Goal: Transaction & Acquisition: Purchase product/service

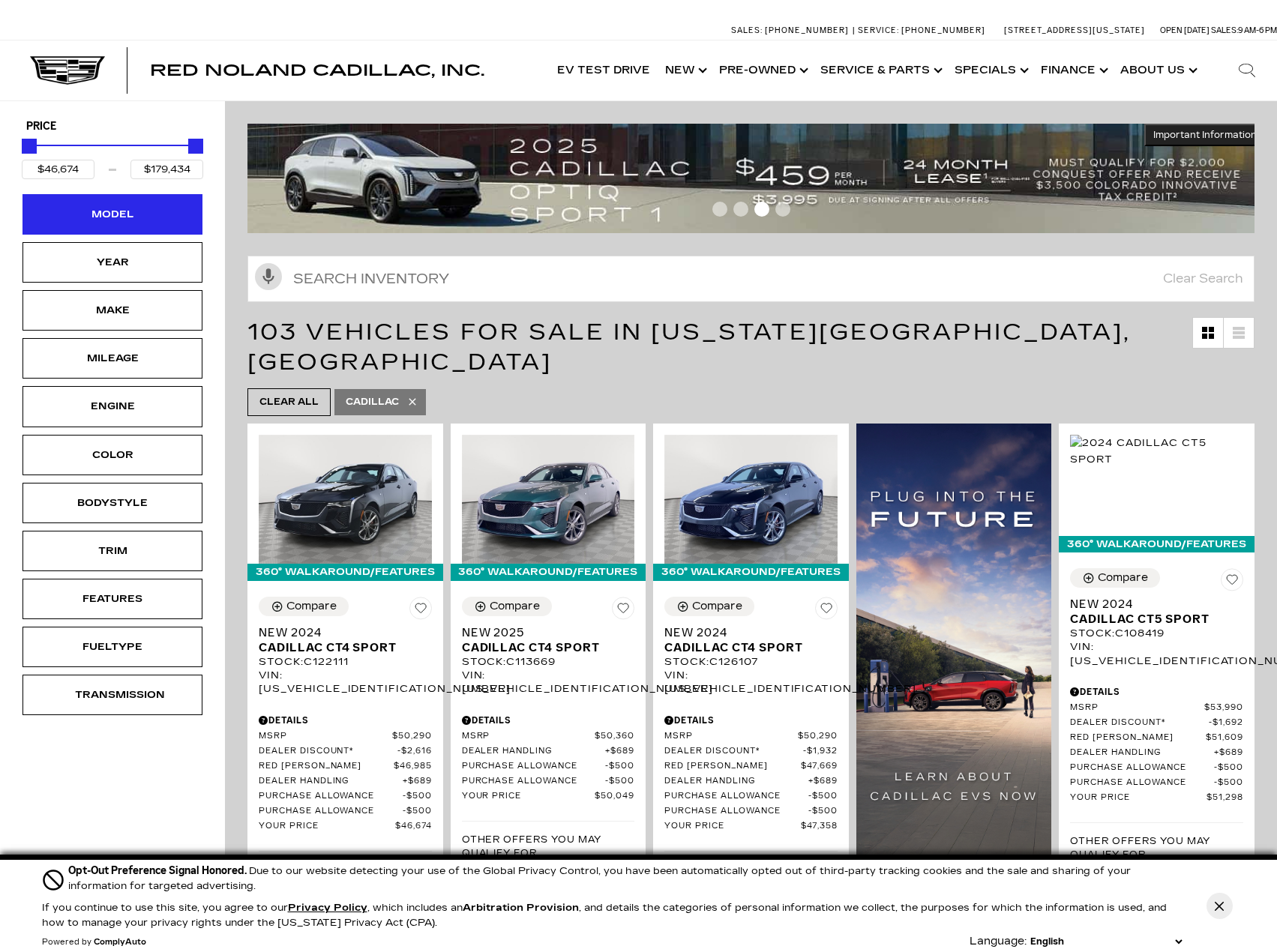
click at [116, 228] on div "Model" at bounding box center [112, 214] width 180 height 41
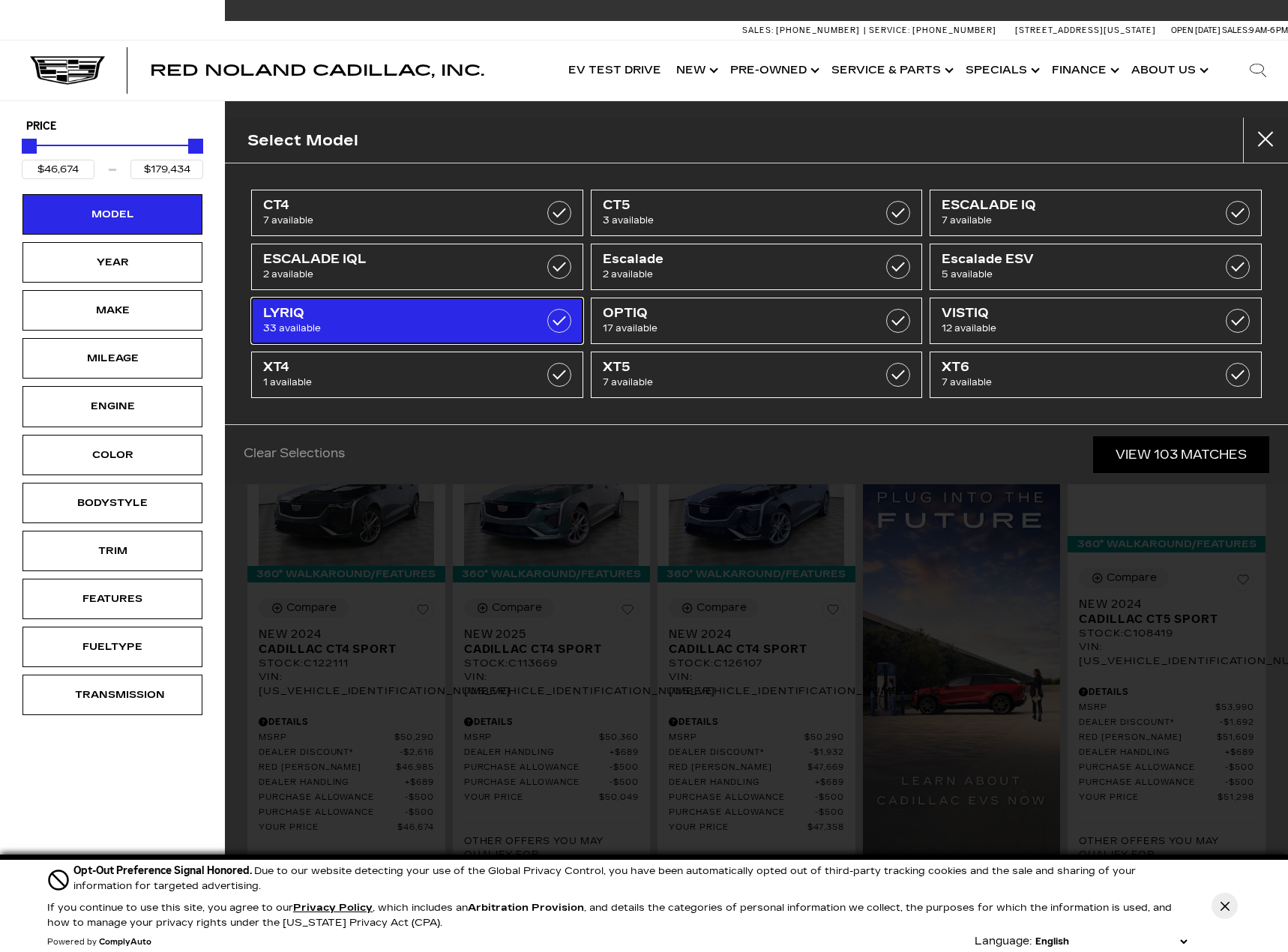
click at [474, 321] on span "33 available" at bounding box center [393, 328] width 262 height 15
type input "$66,129"
type input "$91,110"
checkbox input "true"
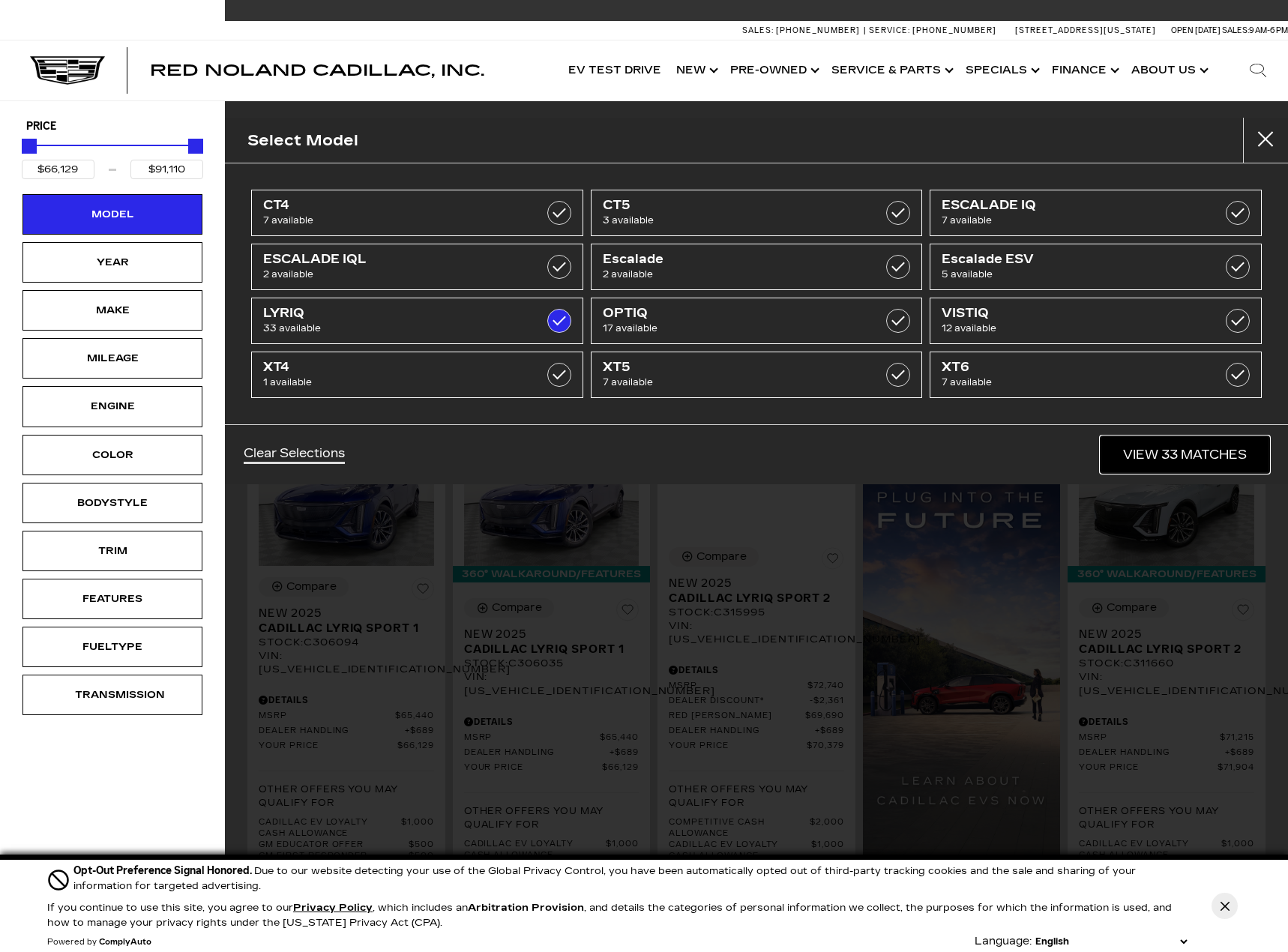
click at [1157, 452] on link "View 33 Matches" at bounding box center [1185, 454] width 169 height 37
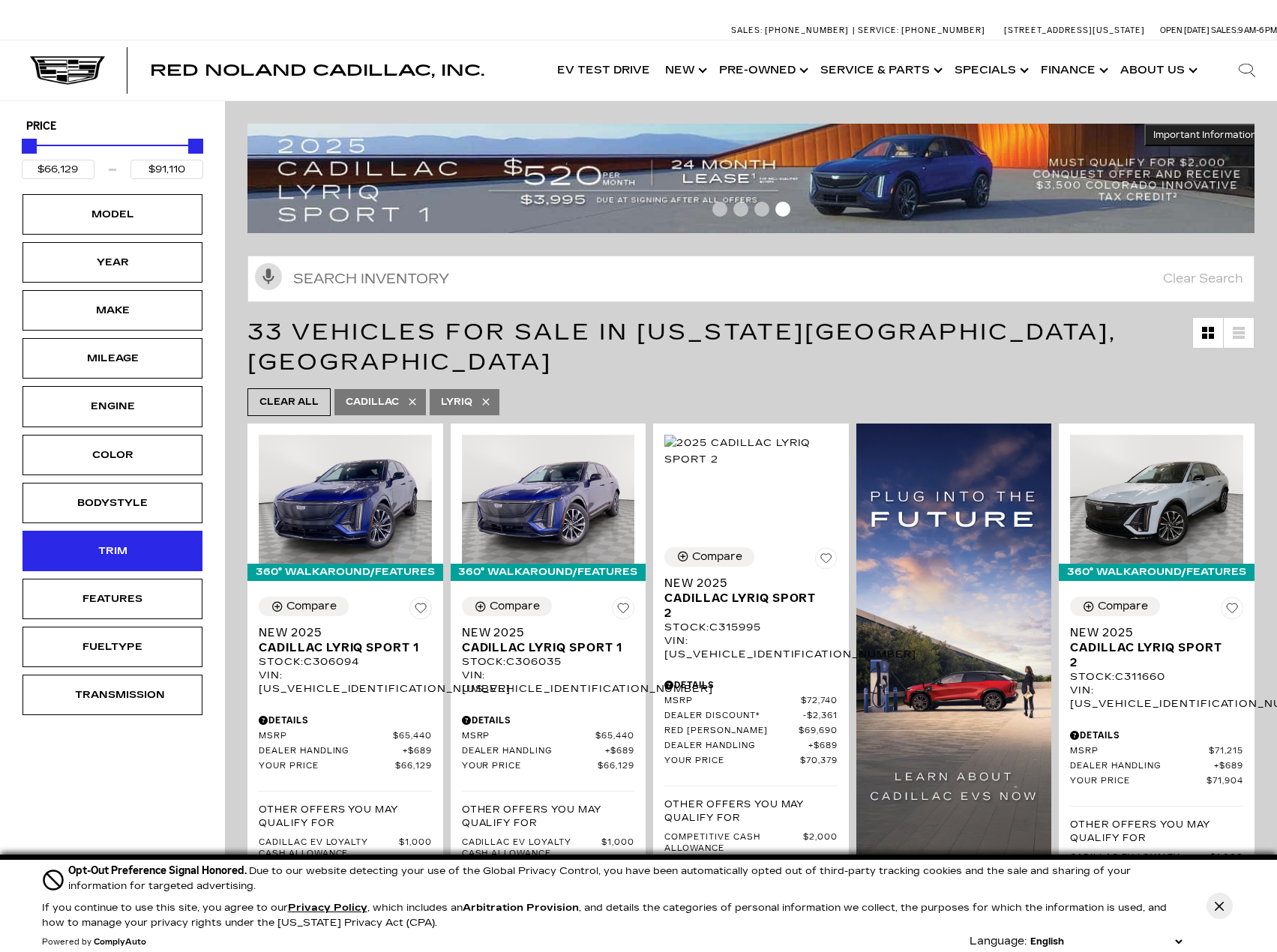
click at [101, 550] on div "Trim" at bounding box center [112, 551] width 75 height 16
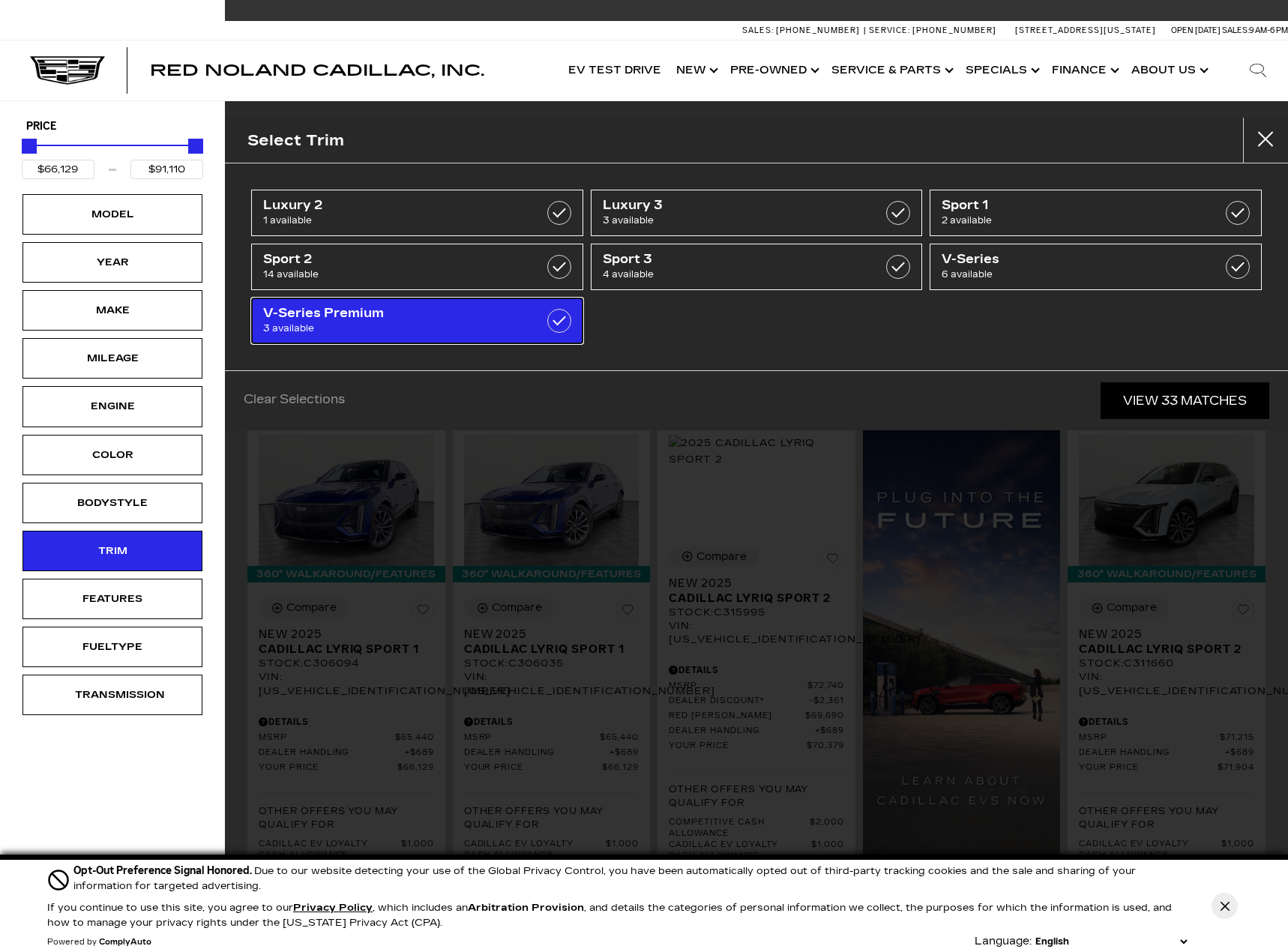
click at [560, 324] on label at bounding box center [559, 321] width 24 height 24
type input "$86,515"
checkbox input "true"
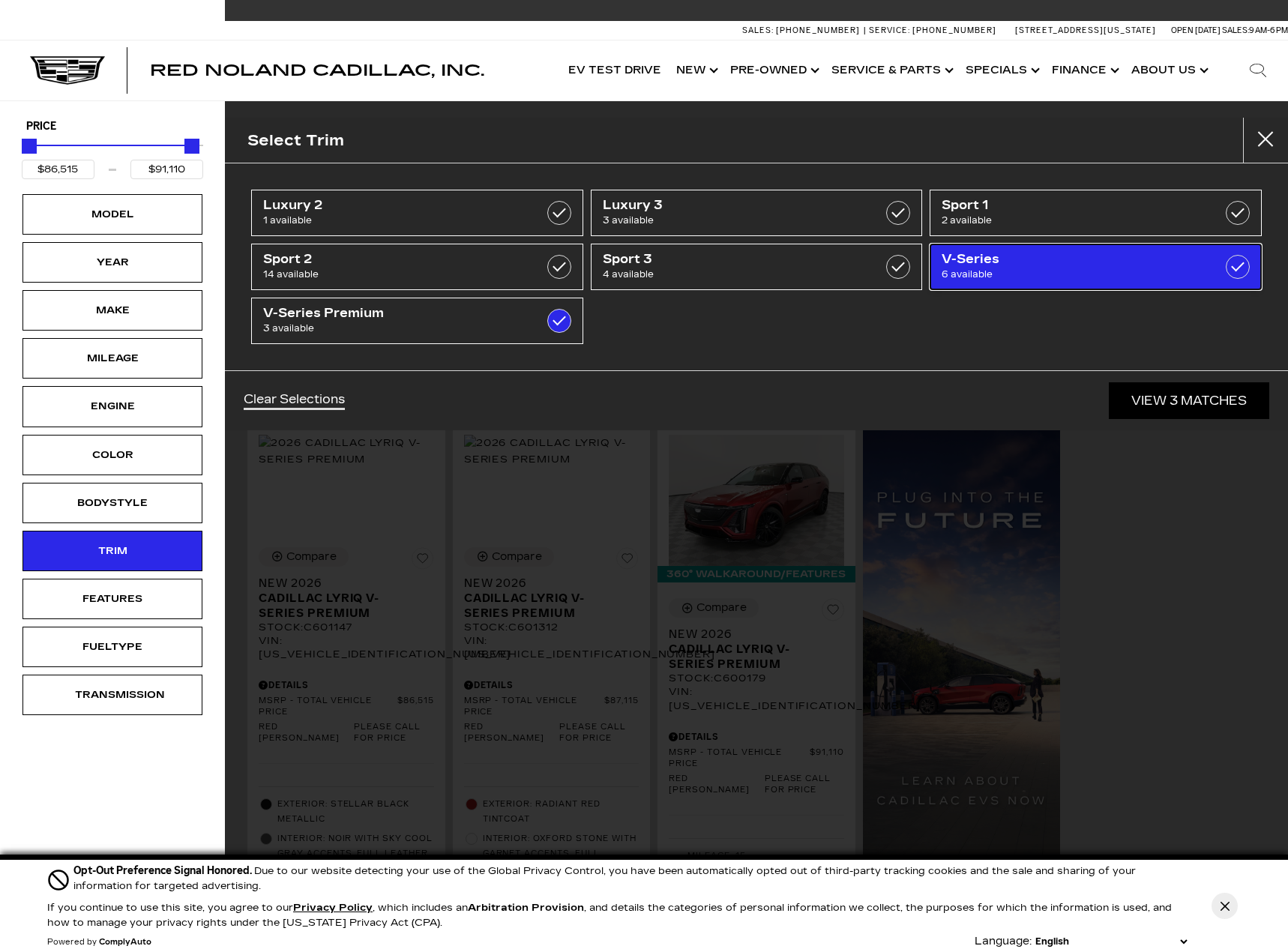
click at [1067, 271] on span "6 available" at bounding box center [1072, 274] width 262 height 15
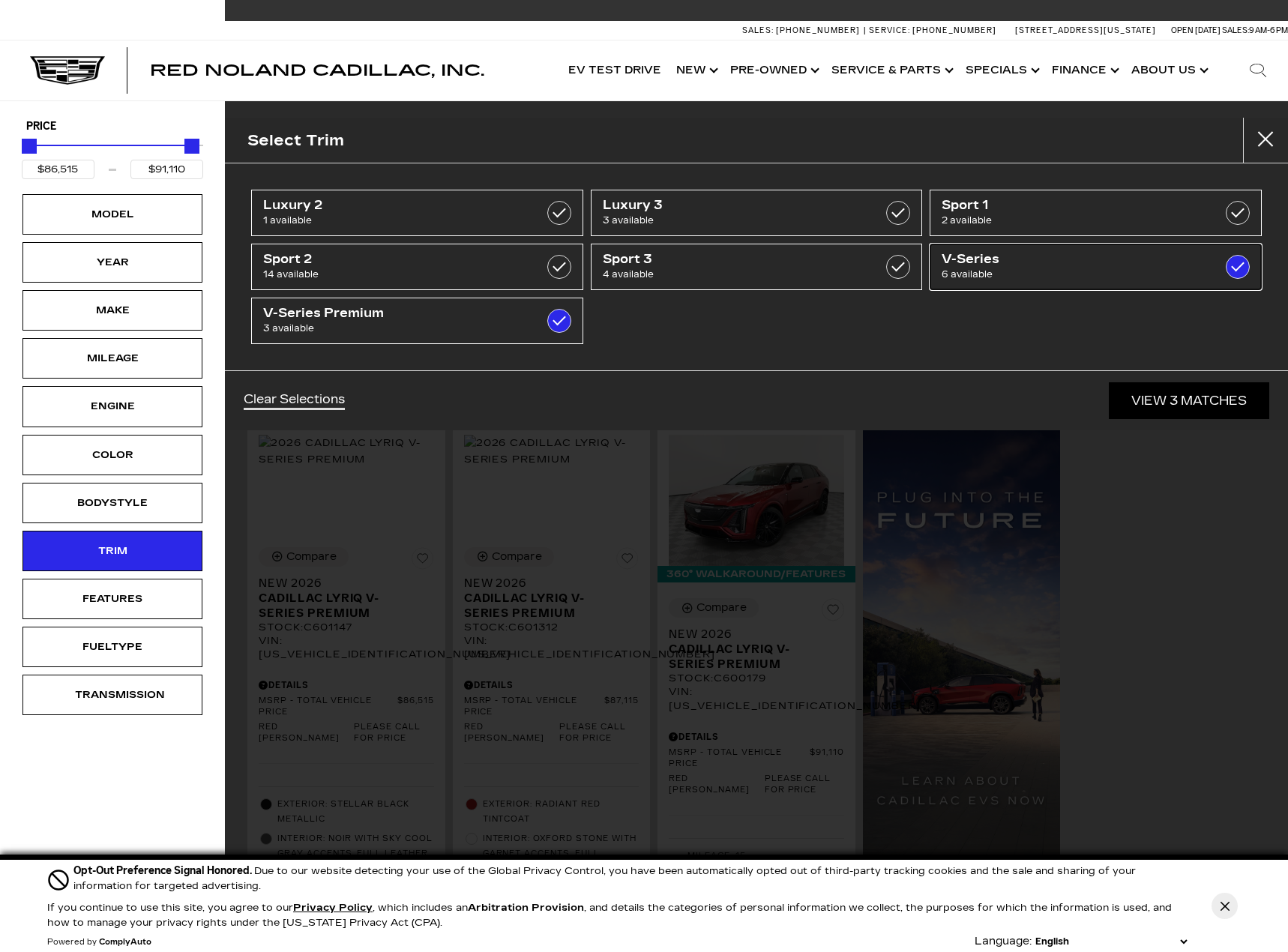
type input "$81,285"
checkbox input "true"
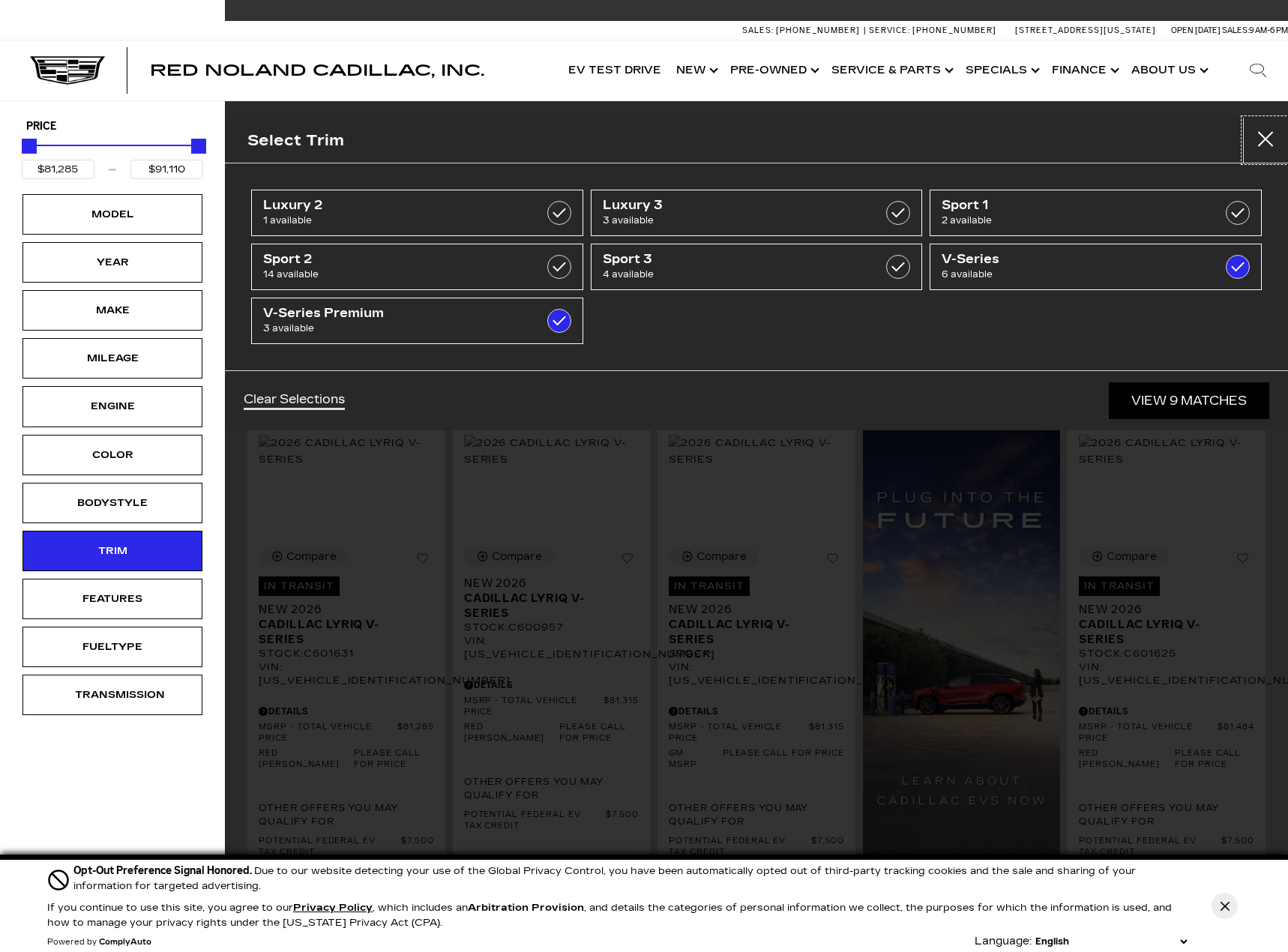
click at [1267, 144] on button "Close" at bounding box center [1265, 141] width 45 height 45
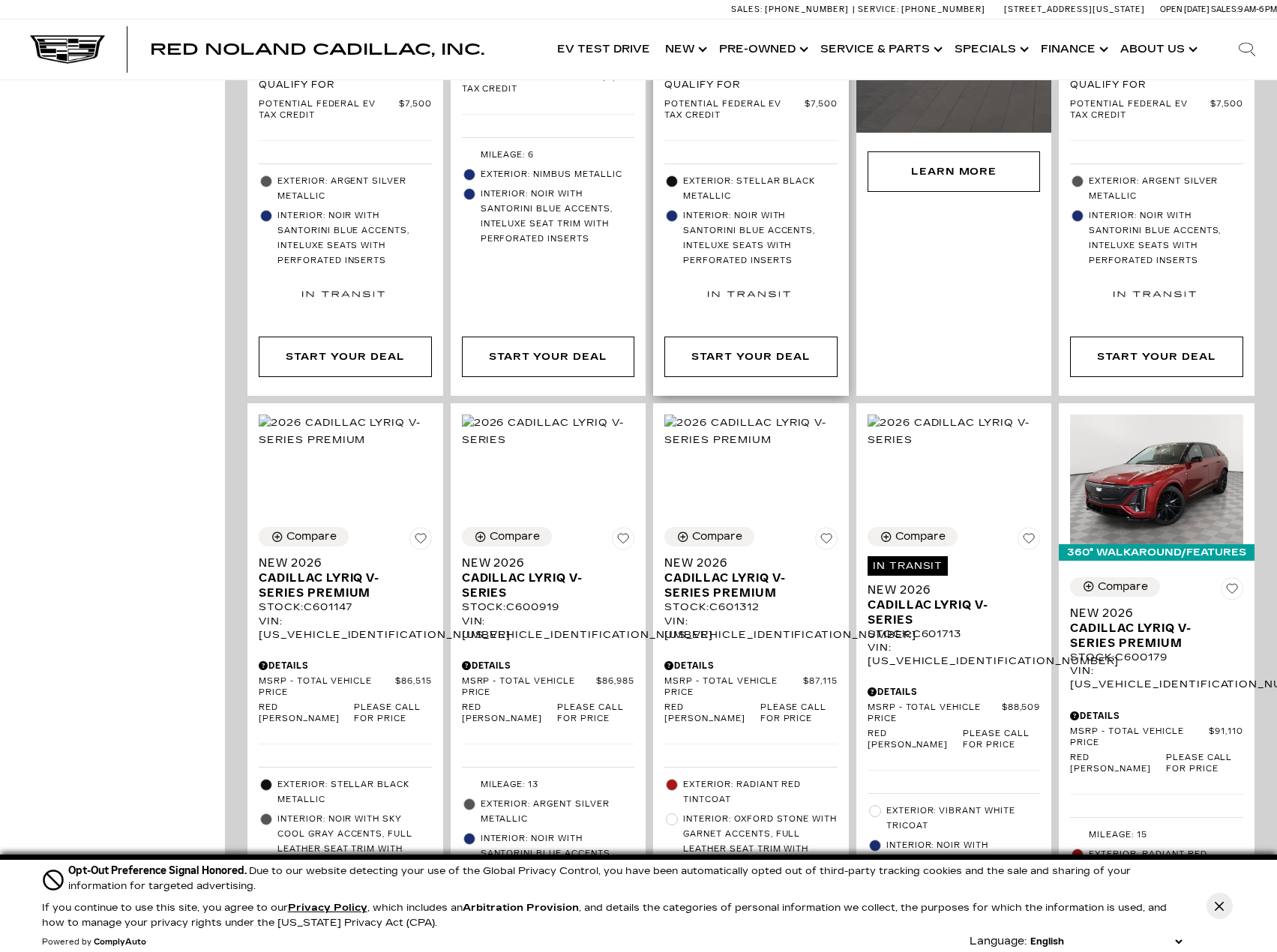
scroll to position [750, 0]
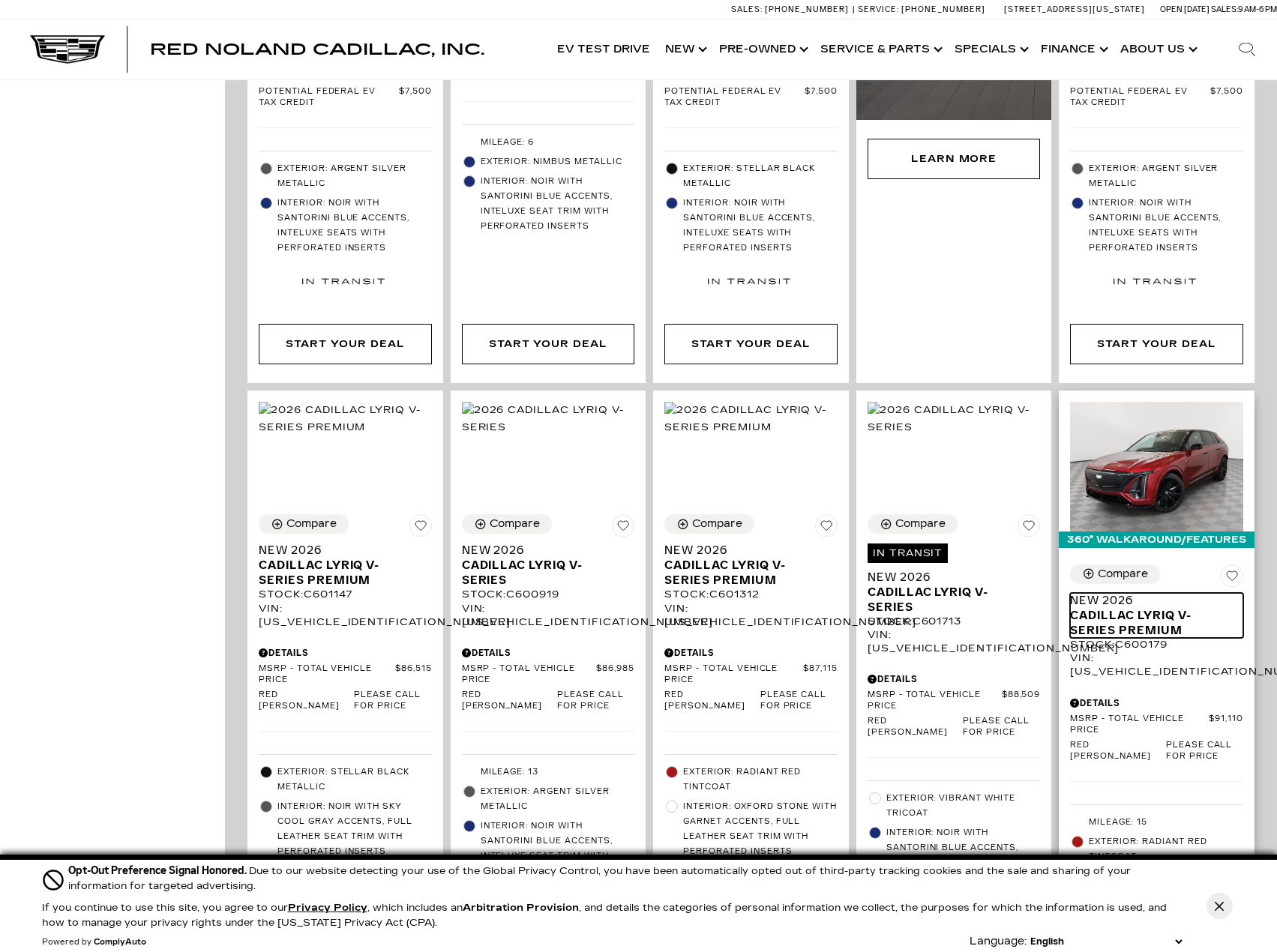
click at [1160, 608] on span "Cadillac LYRIQ V-Series Premium" at bounding box center [1151, 623] width 162 height 30
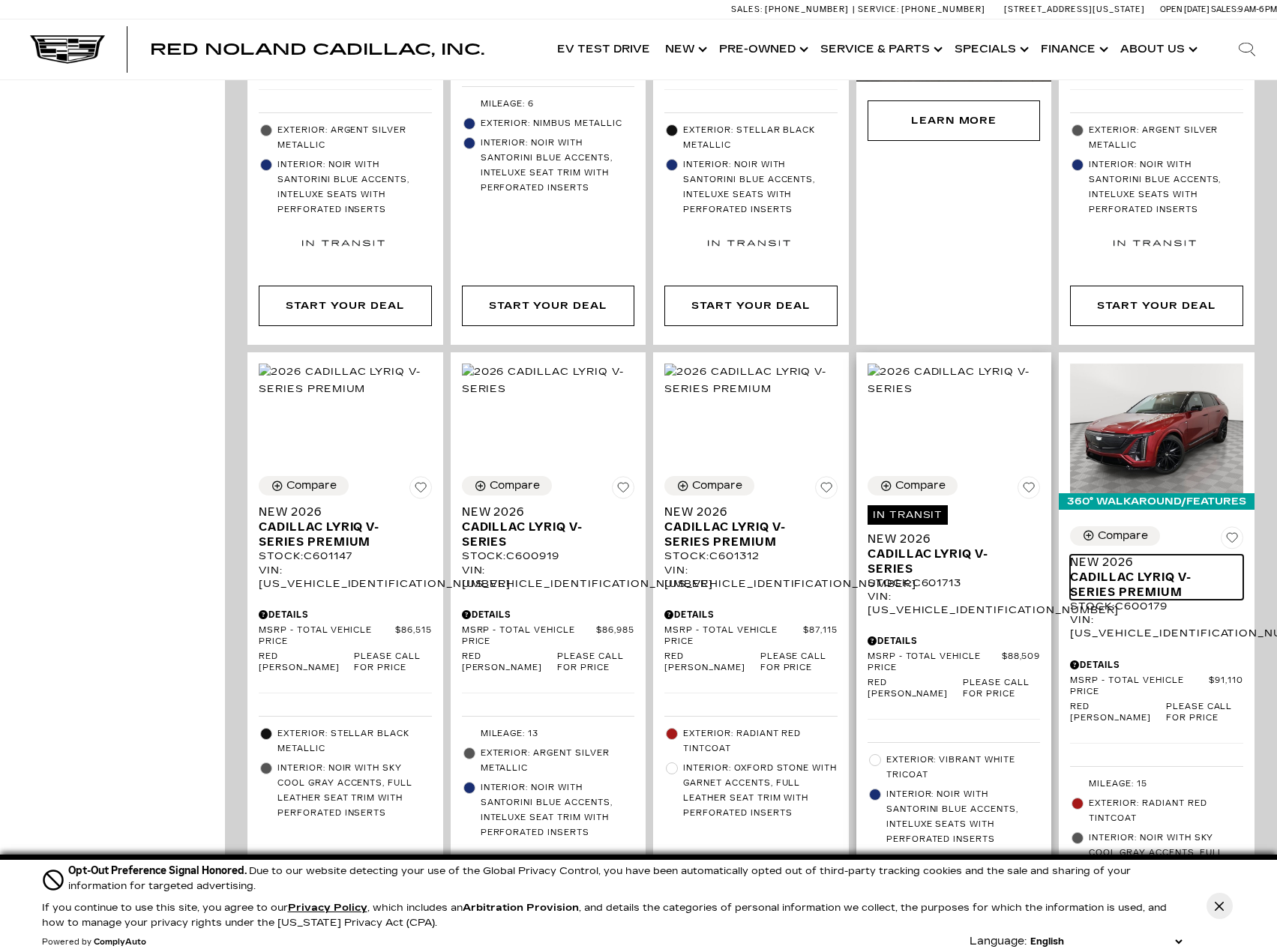
scroll to position [899, 0]
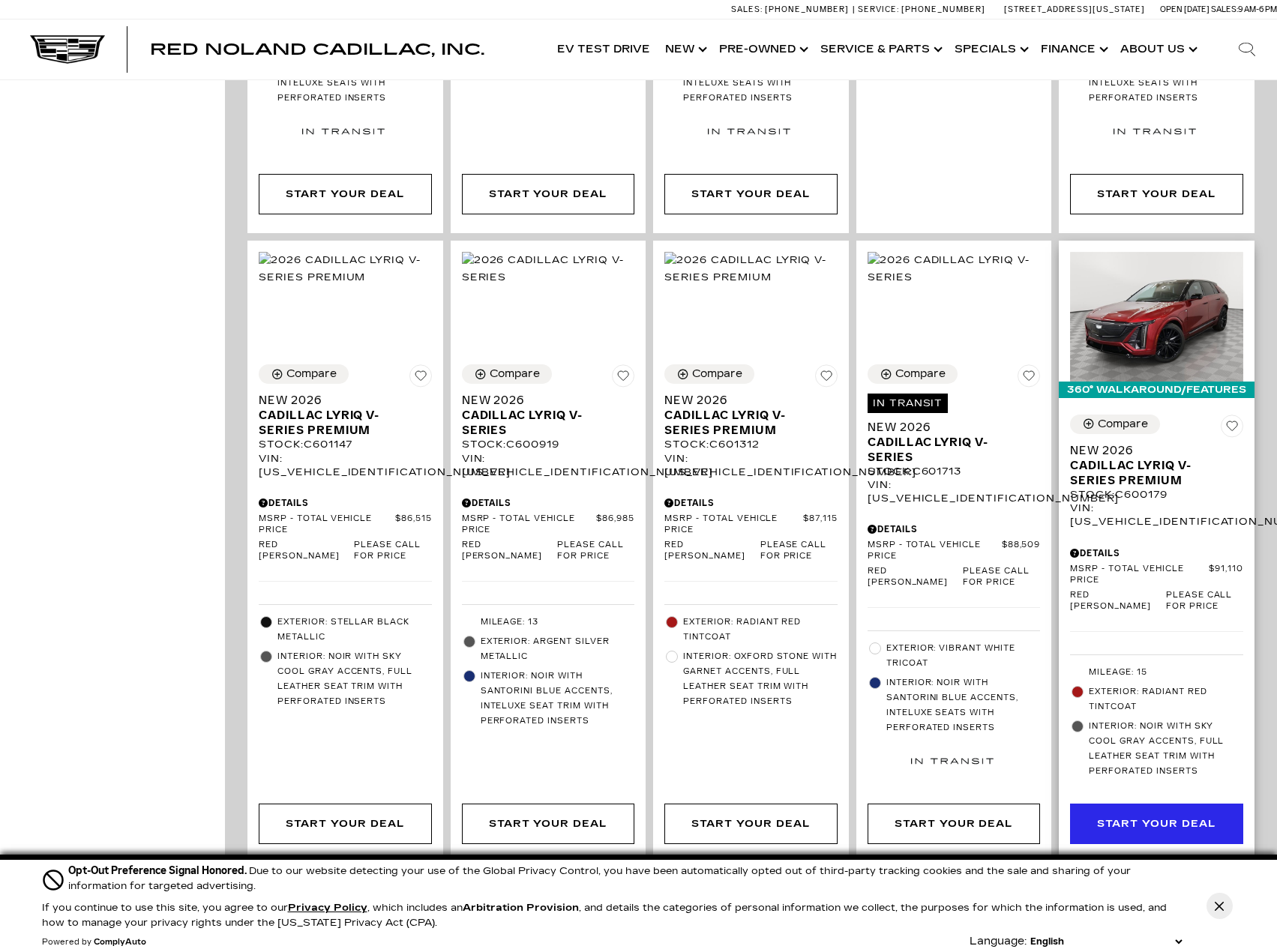
click at [1184, 816] on div "Start Your Deal" at bounding box center [1156, 824] width 119 height 16
